Goal: Task Accomplishment & Management: Use online tool/utility

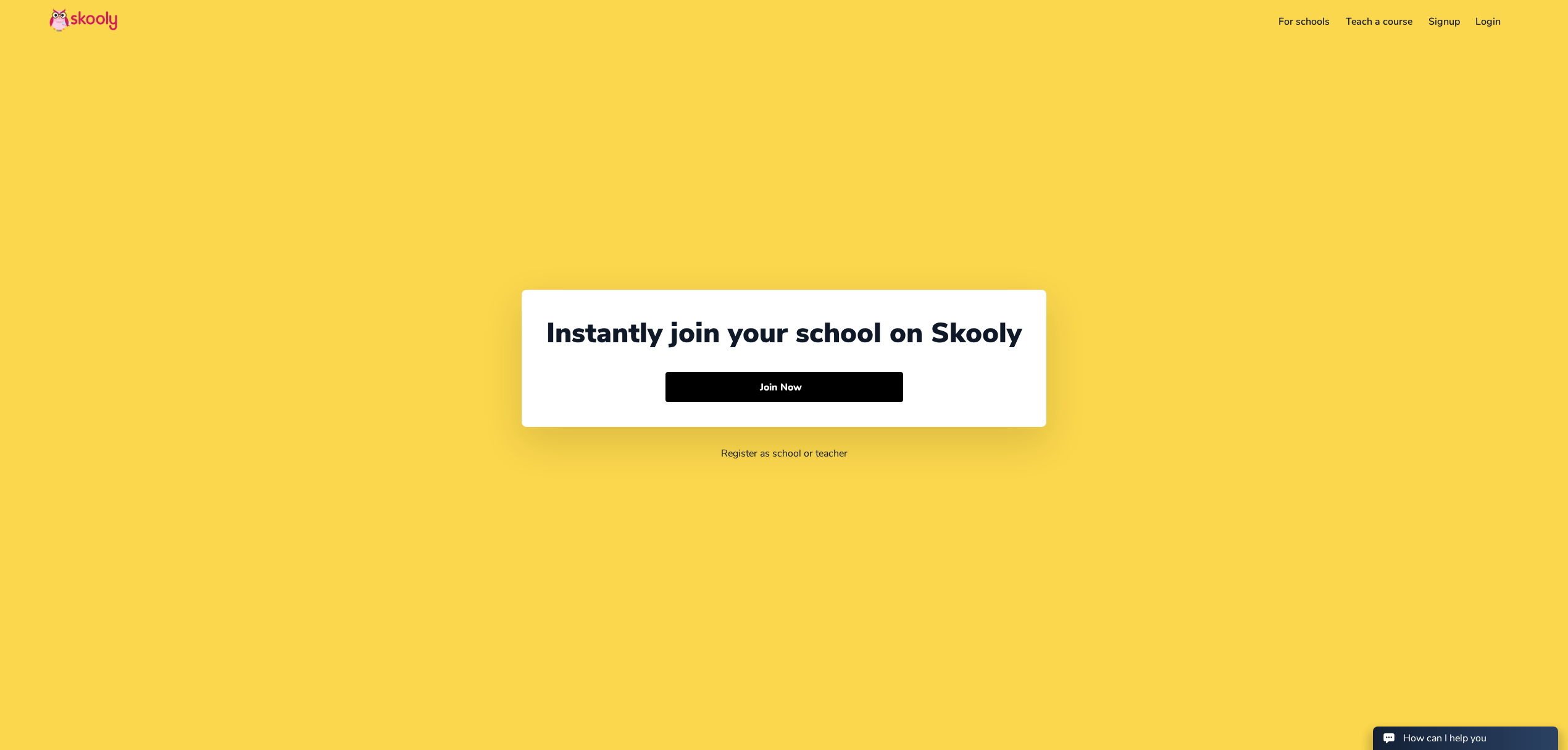
select select "971"
select select "[GEOGRAPHIC_DATA]"
select select "[GEOGRAPHIC_DATA]/[GEOGRAPHIC_DATA]"
select select "971"
select select "[GEOGRAPHIC_DATA]"
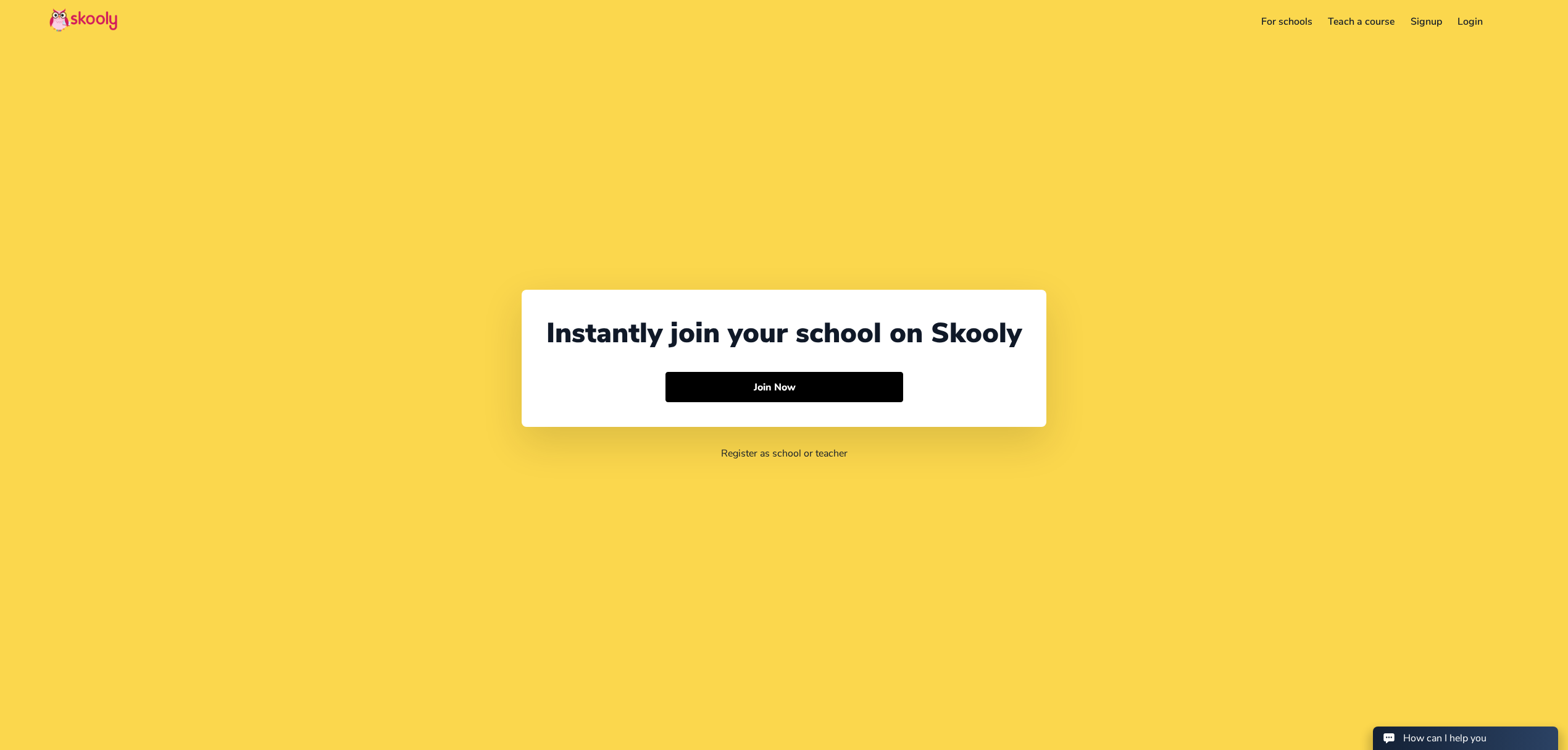
select select "[GEOGRAPHIC_DATA]/[GEOGRAPHIC_DATA]"
